Goal: Task Accomplishment & Management: Use online tool/utility

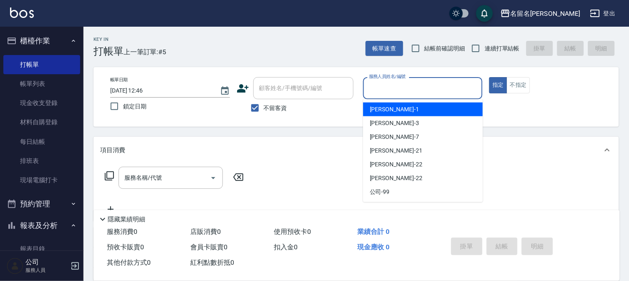
drag, startPoint x: 376, startPoint y: 84, endPoint x: 376, endPoint y: 89, distance: 4.6
click at [377, 85] on input "服務人員姓名/編號" at bounding box center [423, 88] width 112 height 15
click at [383, 109] on span "[PERSON_NAME]-1" at bounding box center [394, 109] width 49 height 9
type input "[PERSON_NAME]-1"
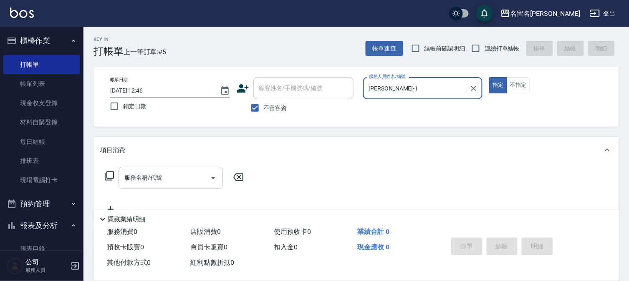
click at [119, 178] on div "服務名稱/代號" at bounding box center [171, 178] width 104 height 22
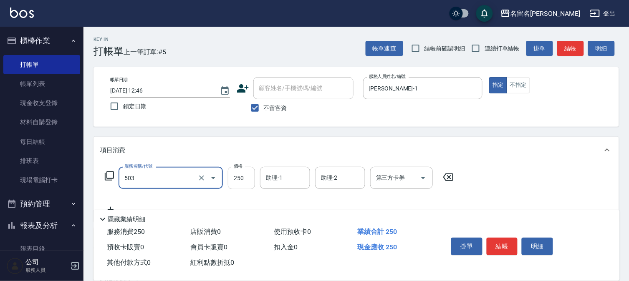
type input "指定洗髮(503)"
click at [241, 177] on input "250" at bounding box center [241, 178] width 27 height 23
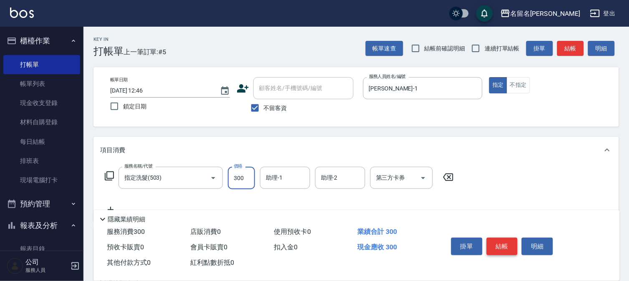
type input "300"
click at [499, 238] on button "結帳" at bounding box center [502, 247] width 31 height 18
